Goal: Information Seeking & Learning: Compare options

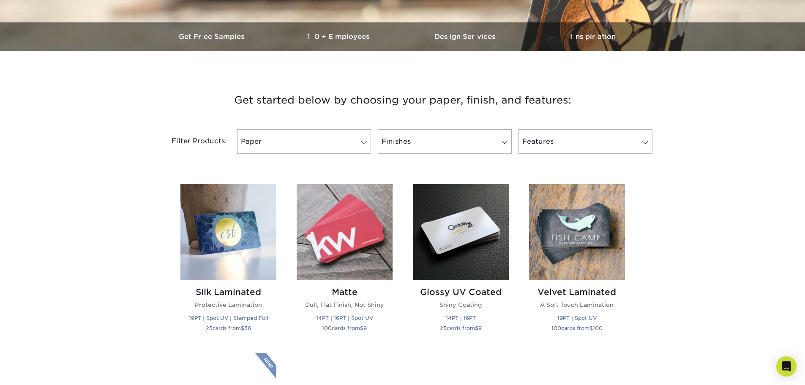
scroll to position [253, 0]
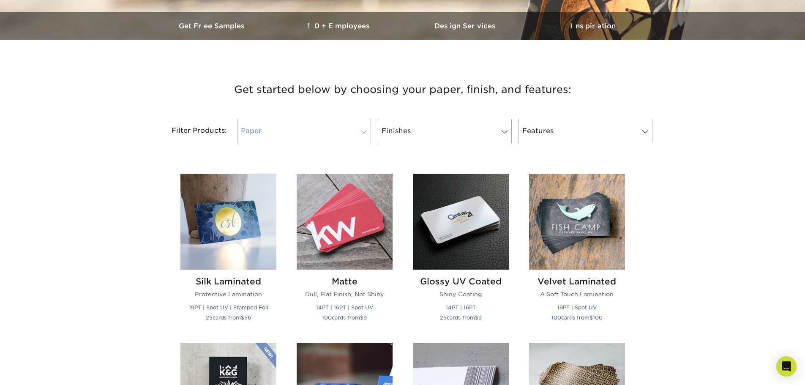
click at [281, 135] on link "Paper" at bounding box center [304, 131] width 134 height 25
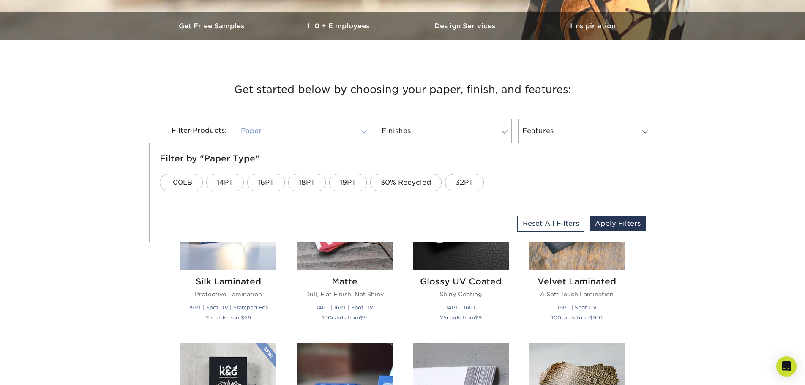
click at [282, 133] on link "Paper" at bounding box center [304, 131] width 134 height 25
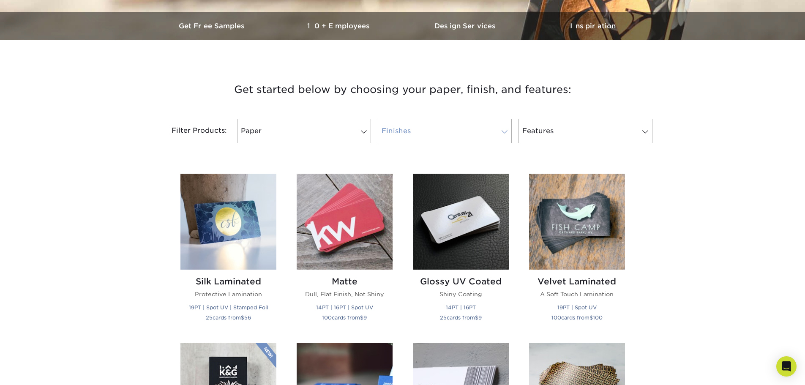
click at [399, 133] on link "Finishes" at bounding box center [445, 131] width 134 height 25
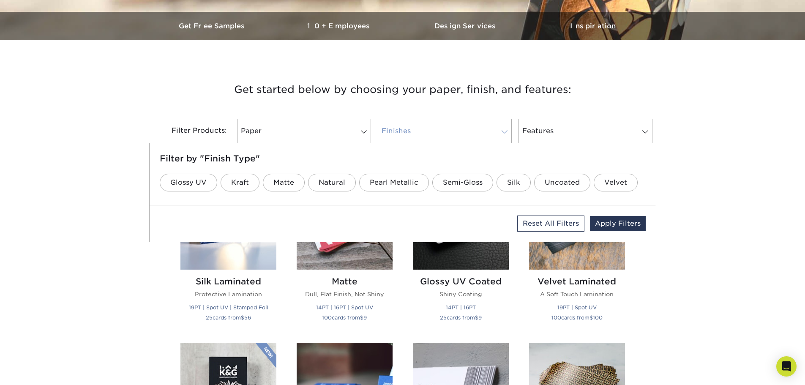
click at [398, 133] on link "Finishes" at bounding box center [445, 131] width 134 height 25
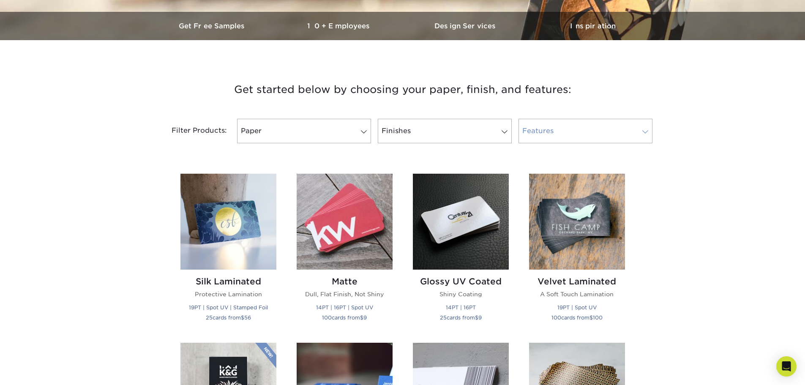
click at [530, 128] on link "Features" at bounding box center [585, 131] width 134 height 25
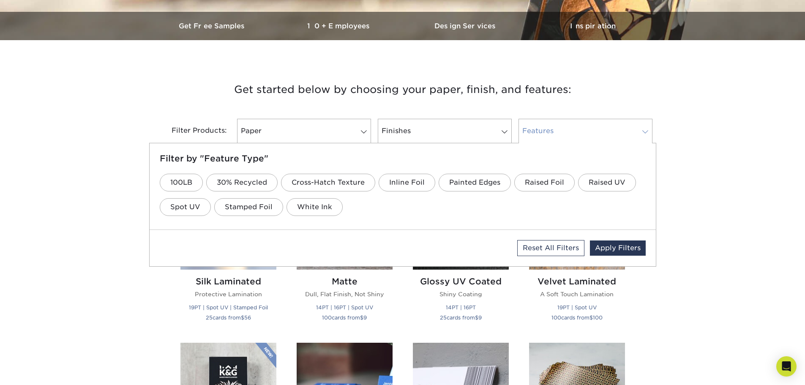
click at [530, 128] on link "Features" at bounding box center [585, 131] width 134 height 25
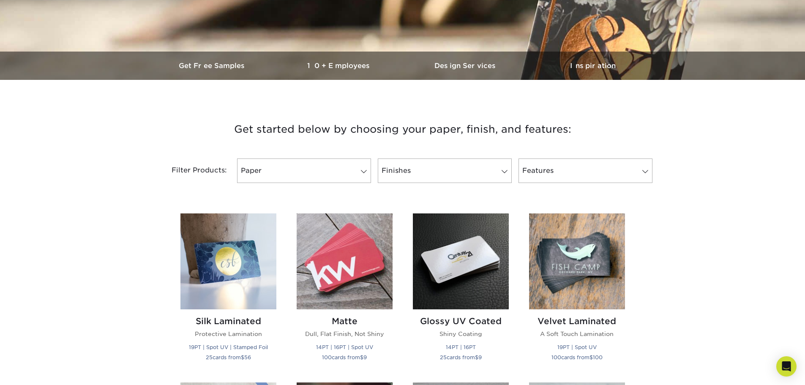
scroll to position [209, 0]
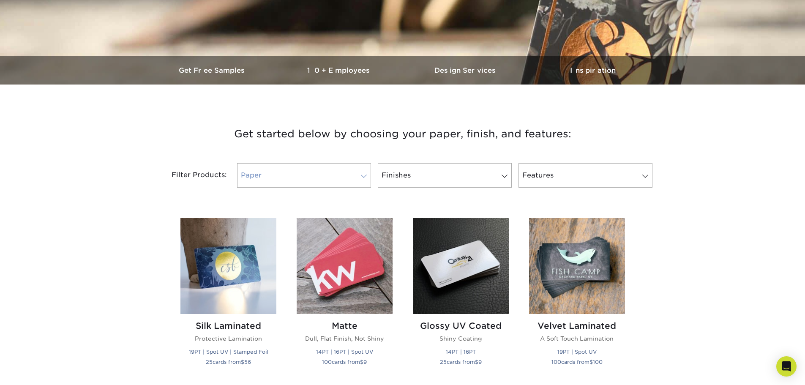
click at [368, 182] on link "Paper" at bounding box center [304, 175] width 134 height 25
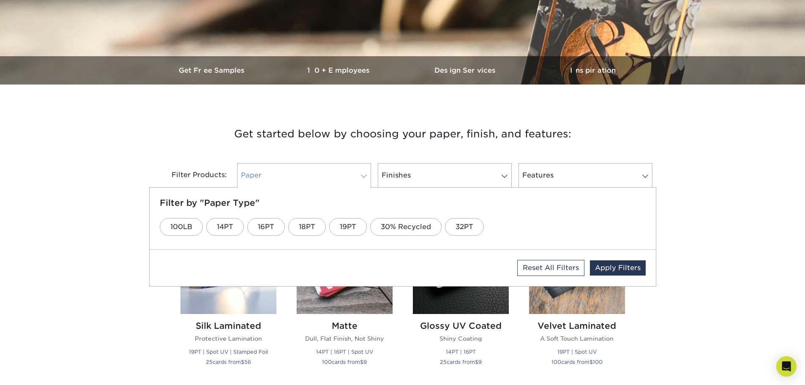
click at [370, 182] on link "Paper" at bounding box center [304, 175] width 134 height 25
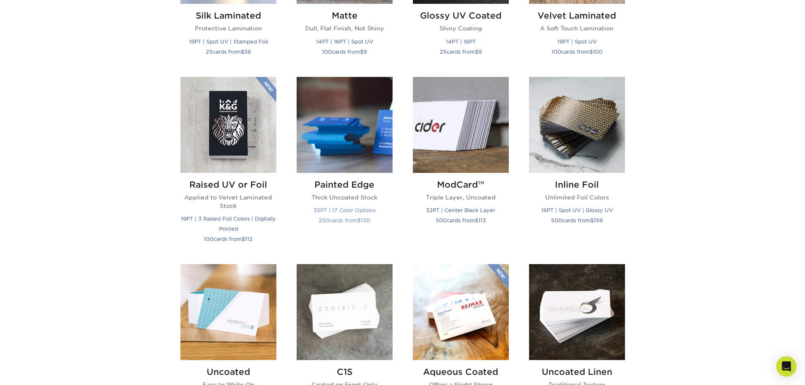
scroll to position [547, 0]
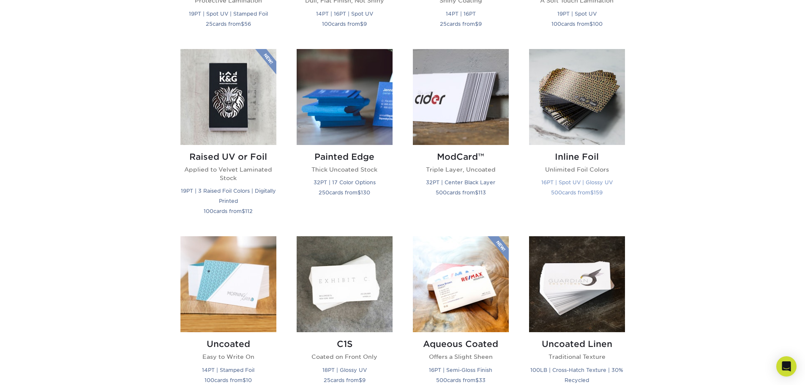
click at [578, 160] on h2 "Inline Foil" at bounding box center [577, 157] width 96 height 10
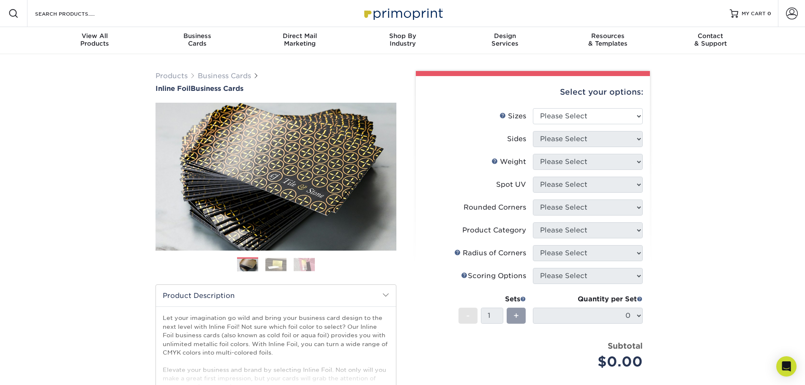
click at [281, 266] on img at bounding box center [275, 264] width 21 height 13
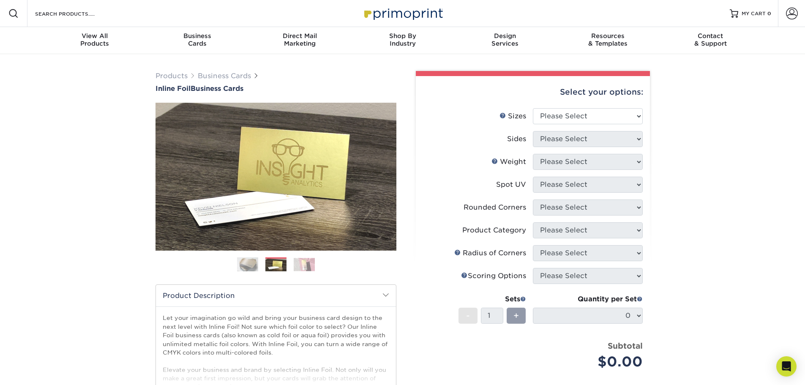
click at [299, 265] on img at bounding box center [304, 264] width 21 height 13
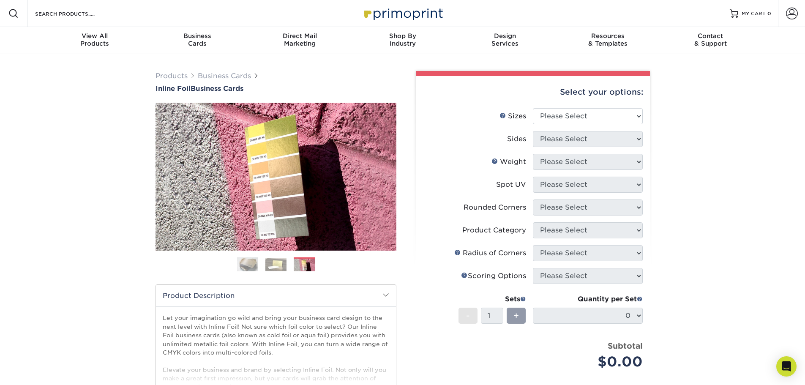
click at [282, 262] on img at bounding box center [275, 264] width 21 height 13
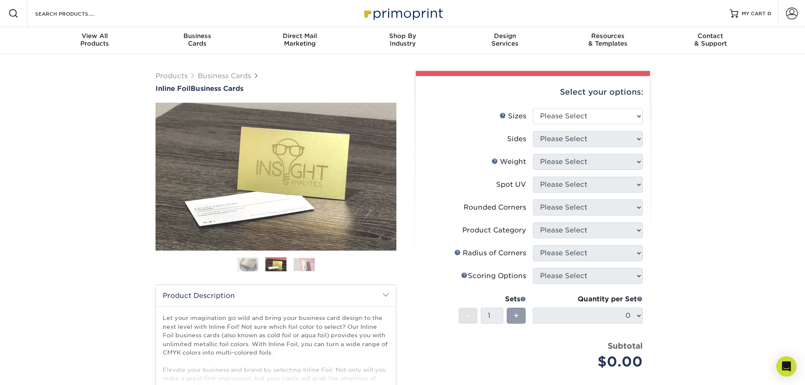
click at [251, 262] on img at bounding box center [247, 264] width 21 height 21
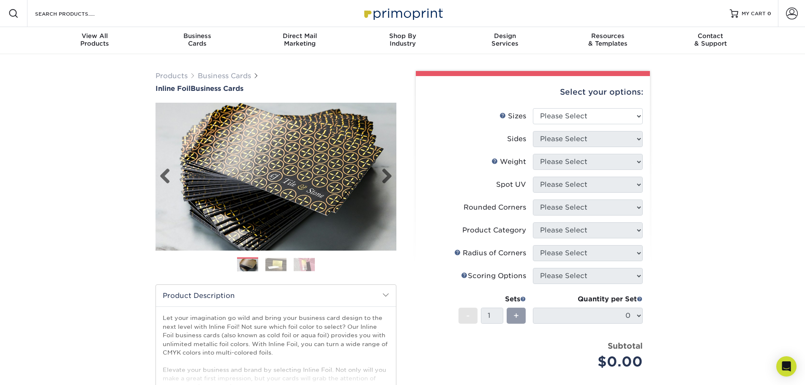
click at [386, 167] on img at bounding box center [275, 176] width 241 height 241
click at [388, 172] on link "Next" at bounding box center [383, 176] width 17 height 17
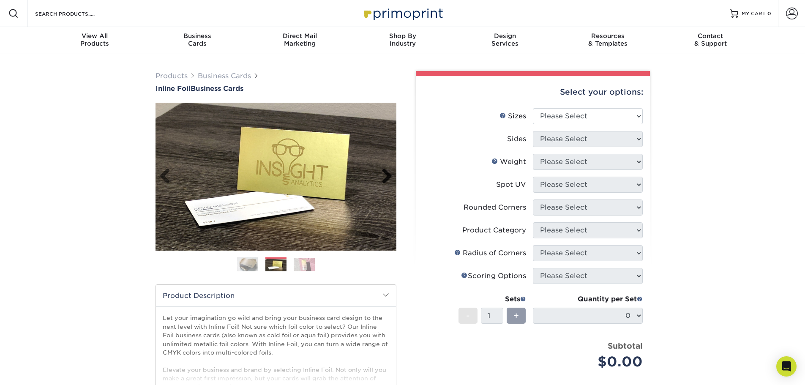
click at [388, 172] on link "Next" at bounding box center [383, 176] width 17 height 17
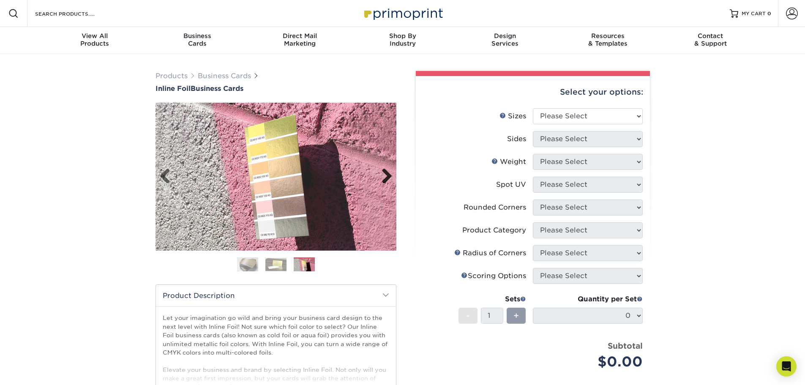
click at [388, 172] on link "Next" at bounding box center [383, 176] width 17 height 17
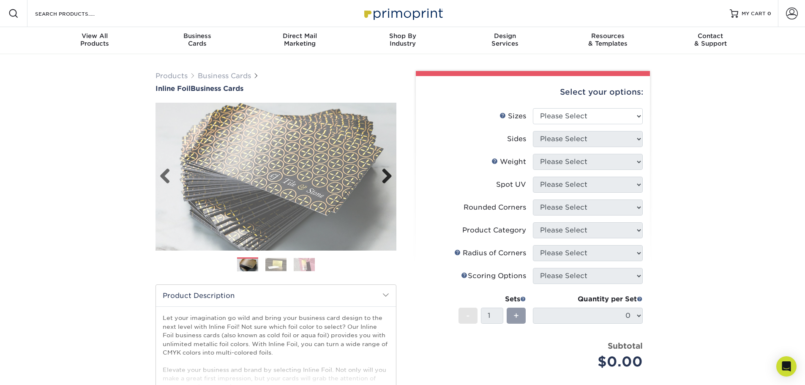
click at [388, 172] on link "Next" at bounding box center [383, 176] width 17 height 17
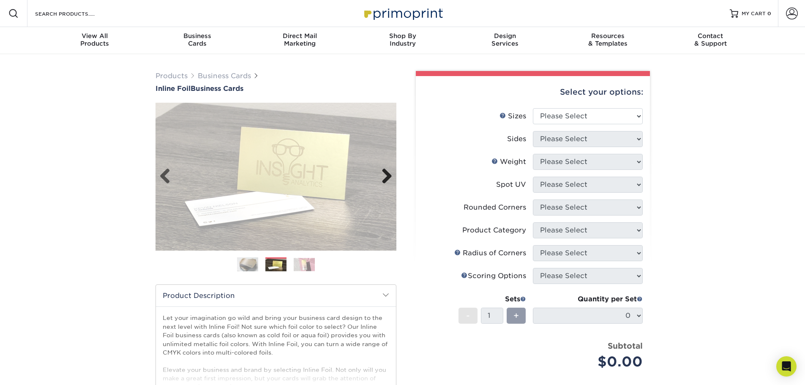
click at [388, 172] on link "Next" at bounding box center [383, 176] width 17 height 17
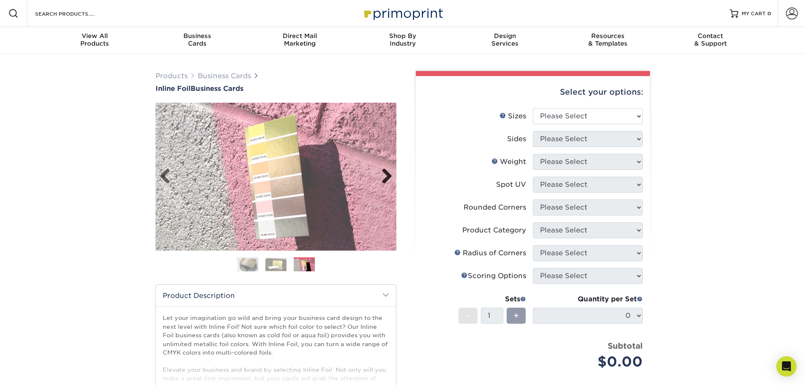
click at [388, 172] on link "Next" at bounding box center [383, 176] width 17 height 17
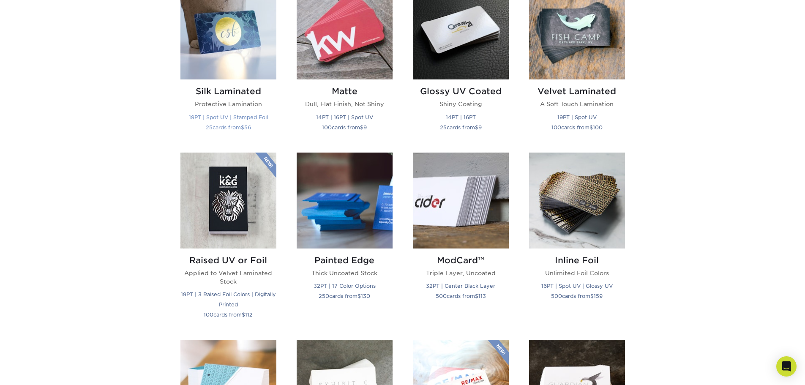
scroll to position [465, 0]
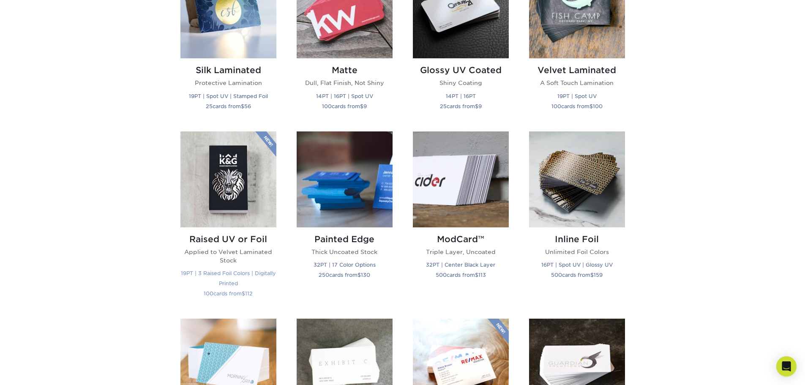
click at [220, 178] on img at bounding box center [228, 179] width 96 height 96
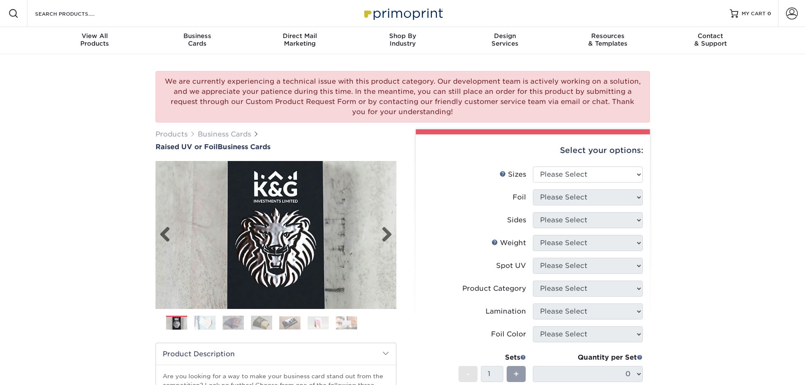
click at [395, 234] on img at bounding box center [275, 234] width 241 height 241
click at [382, 230] on link "Next" at bounding box center [383, 234] width 17 height 17
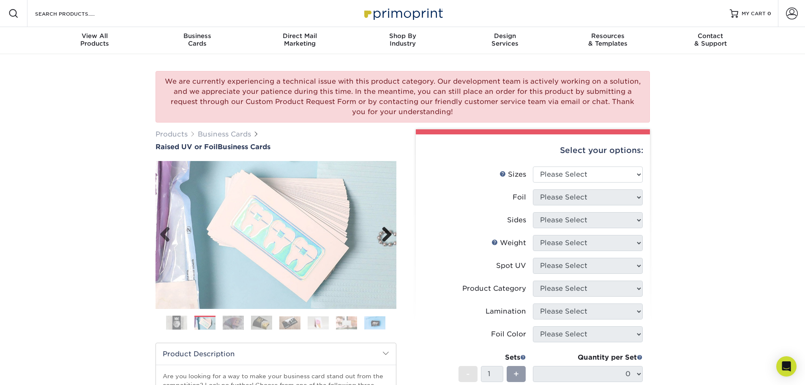
click at [382, 230] on link "Next" at bounding box center [383, 234] width 17 height 17
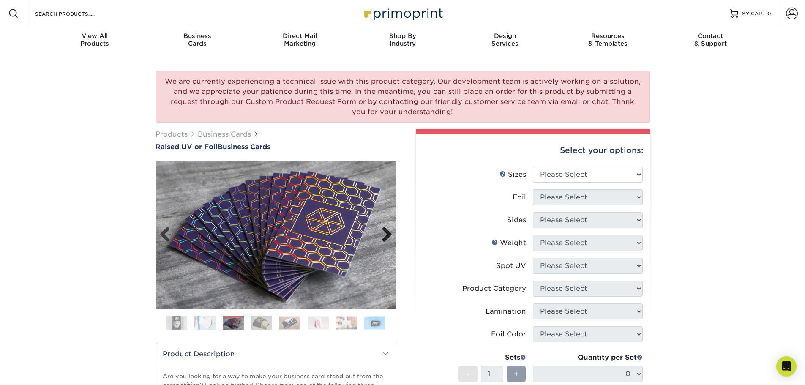
click at [382, 230] on link "Next" at bounding box center [383, 234] width 17 height 17
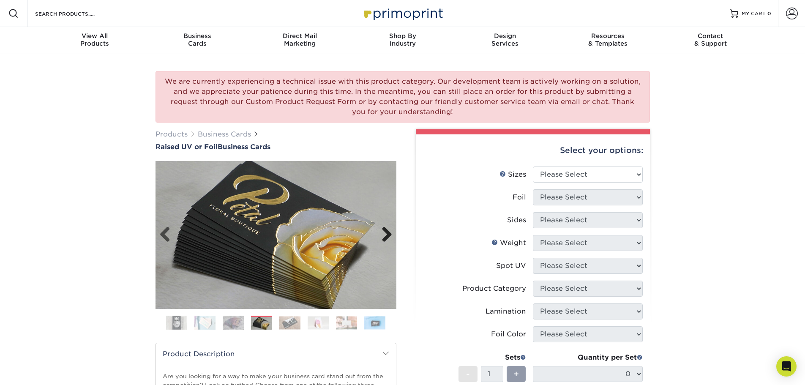
click at [382, 230] on link "Next" at bounding box center [383, 234] width 17 height 17
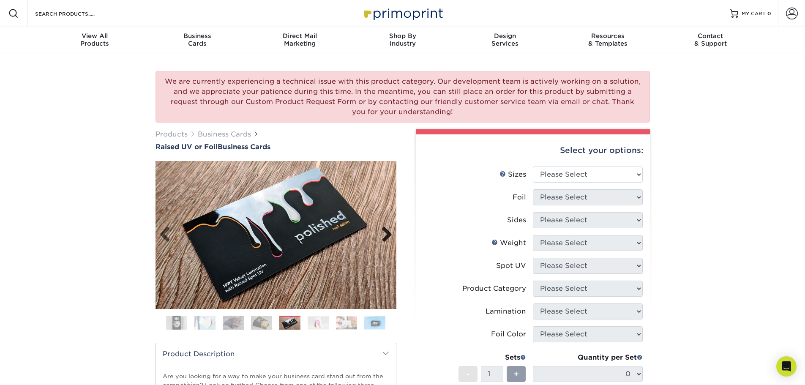
click at [382, 230] on link "Next" at bounding box center [383, 234] width 17 height 17
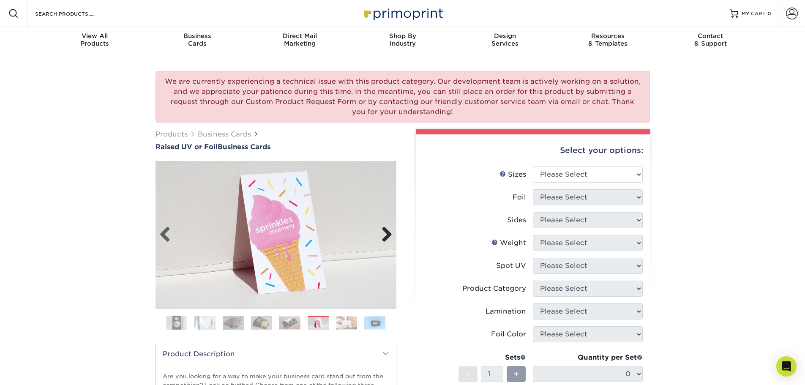
click at [382, 230] on link "Next" at bounding box center [383, 234] width 17 height 17
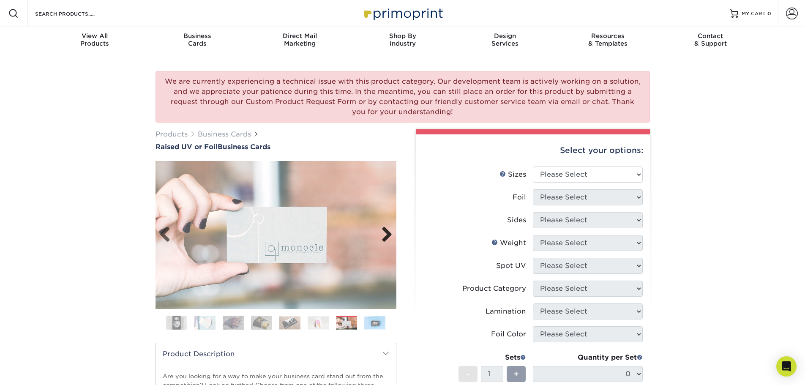
click at [382, 230] on link "Next" at bounding box center [383, 234] width 17 height 17
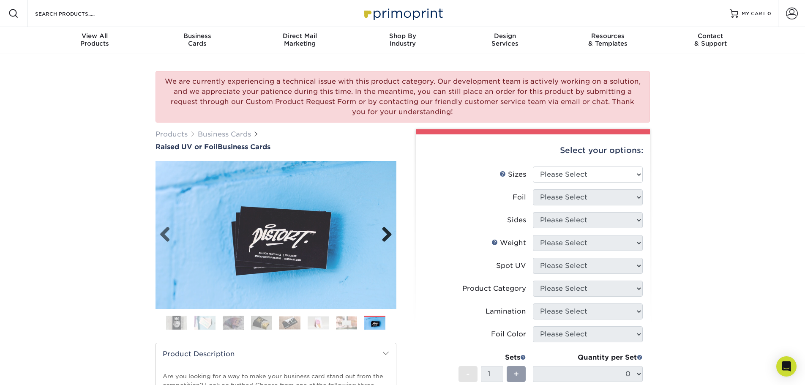
click at [382, 230] on link "Next" at bounding box center [383, 234] width 17 height 17
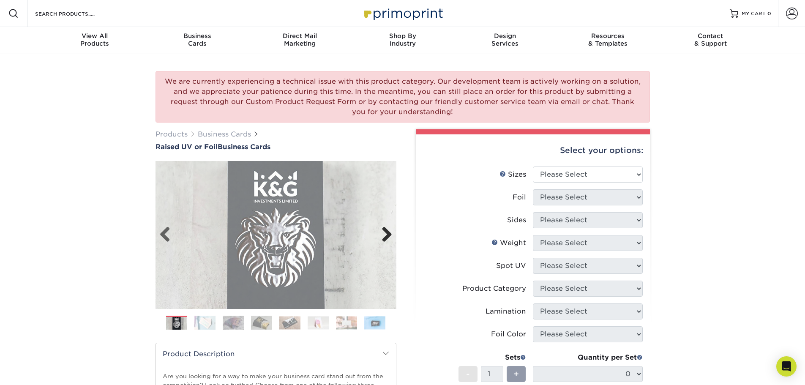
click at [382, 230] on link "Next" at bounding box center [383, 234] width 17 height 17
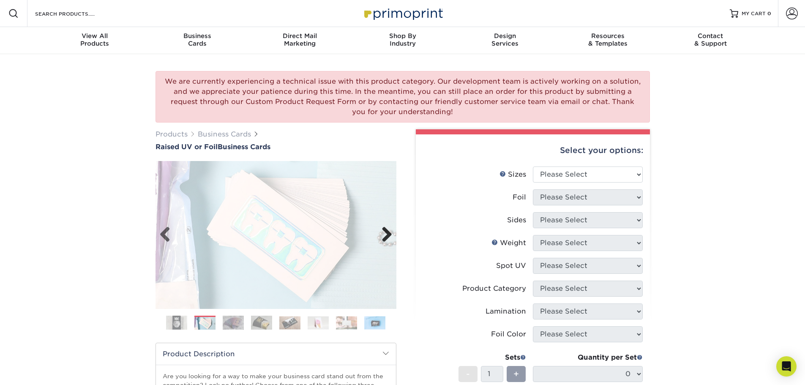
click at [382, 230] on link "Next" at bounding box center [383, 234] width 17 height 17
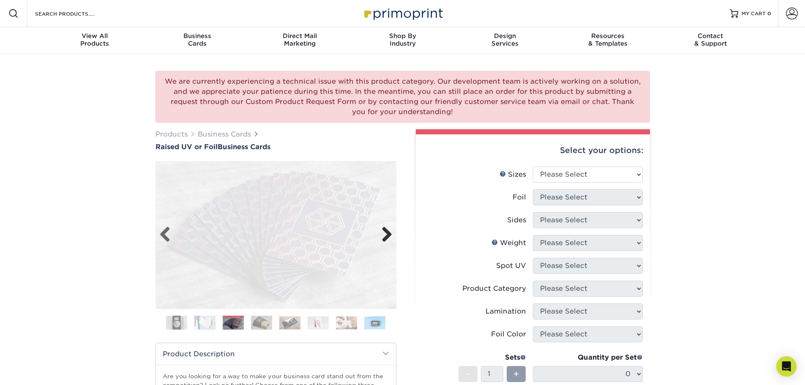
click at [382, 230] on link "Next" at bounding box center [383, 234] width 17 height 17
